Goal: Task Accomplishment & Management: Use online tool/utility

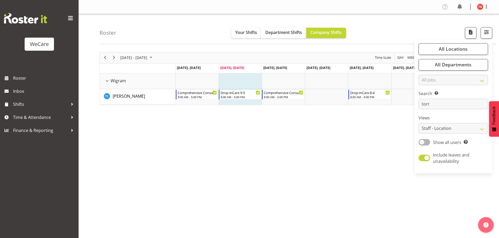
select select "location"
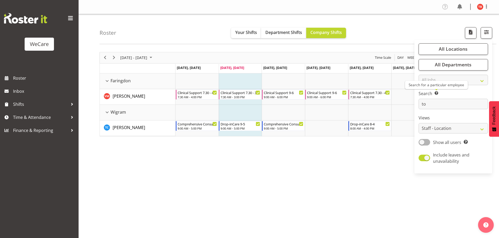
type input "t"
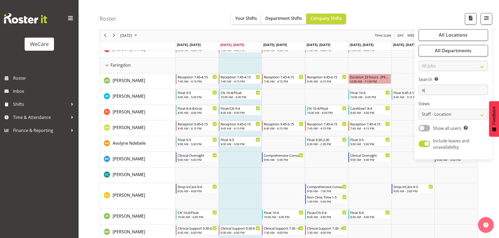
scroll to position [19, 0]
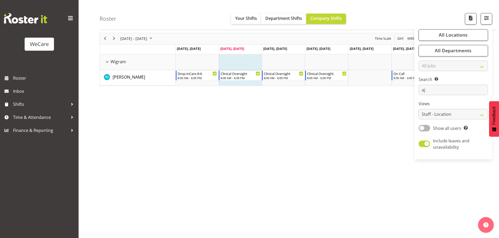
click at [225, 112] on div "[DATE] - [DATE] [DATE] Day Week Fortnight Month calendar Month Agenda Time Scal…" at bounding box center [298, 133] width 399 height 209
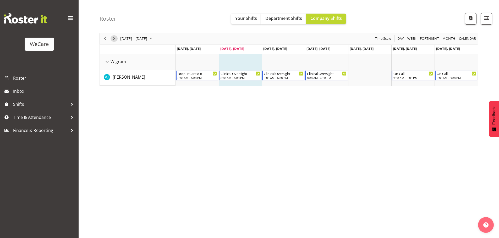
click at [116, 39] on span "Next" at bounding box center [114, 38] width 6 height 7
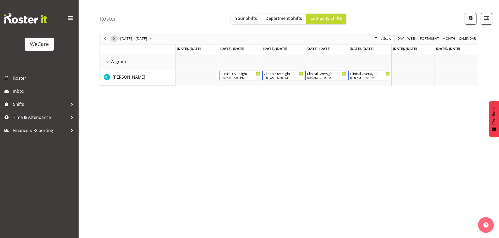
click at [117, 37] on span "Next" at bounding box center [114, 38] width 6 height 7
click at [104, 38] on span "Previous" at bounding box center [105, 38] width 6 height 7
click at [105, 39] on span "Previous" at bounding box center [105, 38] width 6 height 7
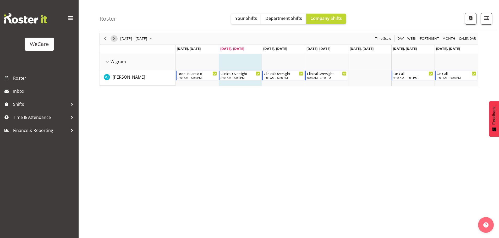
click at [114, 37] on span "Next" at bounding box center [114, 38] width 6 height 7
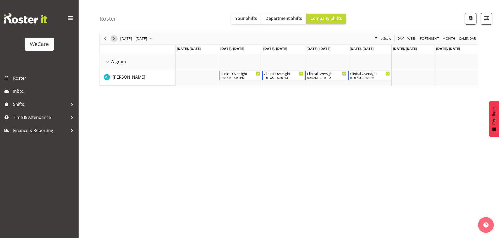
click at [113, 36] on span "Next" at bounding box center [114, 38] width 6 height 7
click at [106, 40] on span "Previous" at bounding box center [105, 38] width 6 height 7
click at [107, 40] on span "Previous" at bounding box center [105, 38] width 6 height 7
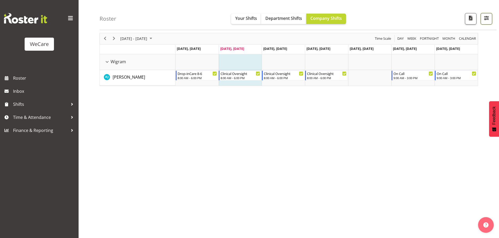
click at [487, 21] on span "button" at bounding box center [486, 18] width 7 height 7
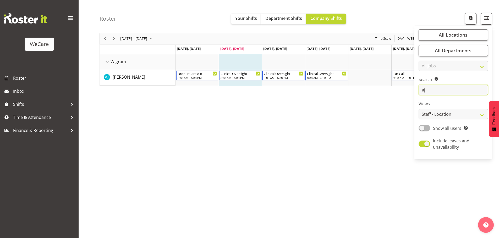
click at [443, 92] on input "aj" at bounding box center [452, 90] width 69 height 10
type input "a"
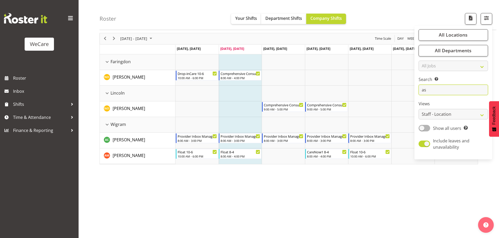
type input "a"
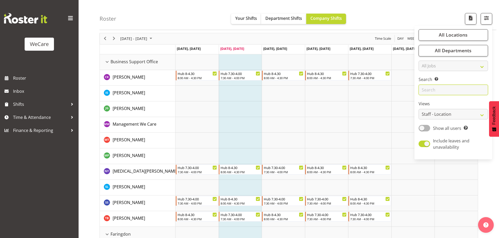
click at [443, 91] on input "text" at bounding box center [452, 90] width 69 height 10
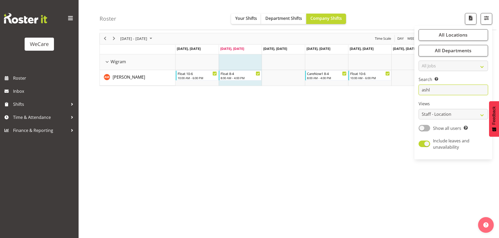
type input "ashl"
